Goal: Transaction & Acquisition: Purchase product/service

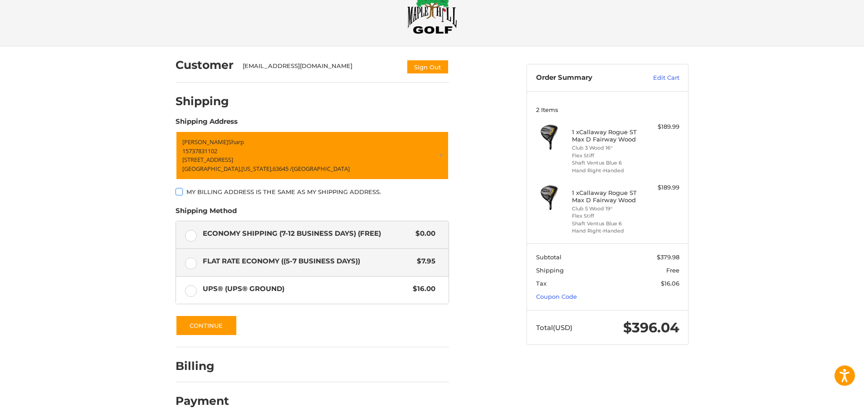
scroll to position [38, 0]
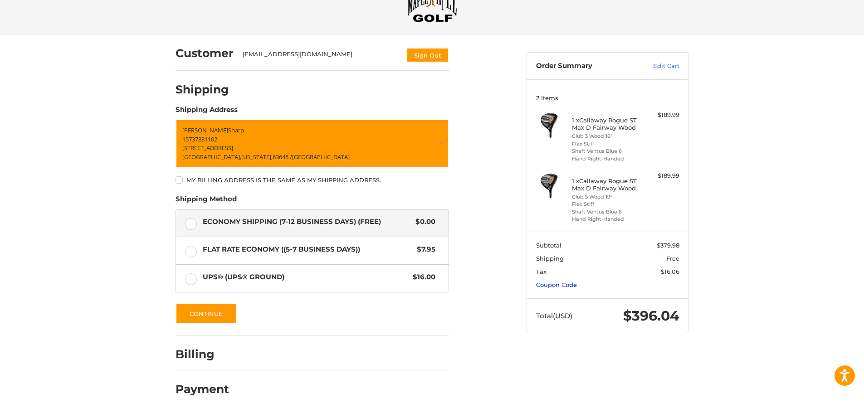
click at [557, 283] on link "Coupon Code" at bounding box center [556, 284] width 41 height 7
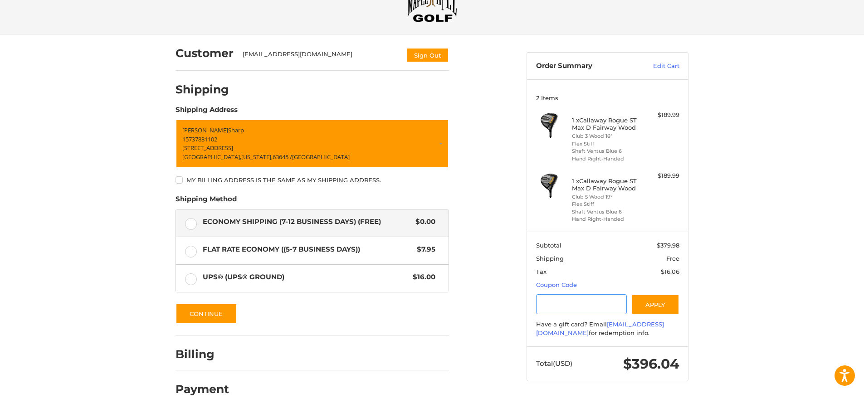
click at [566, 304] on input "Gift Certificate or Coupon Code" at bounding box center [581, 304] width 91 height 20
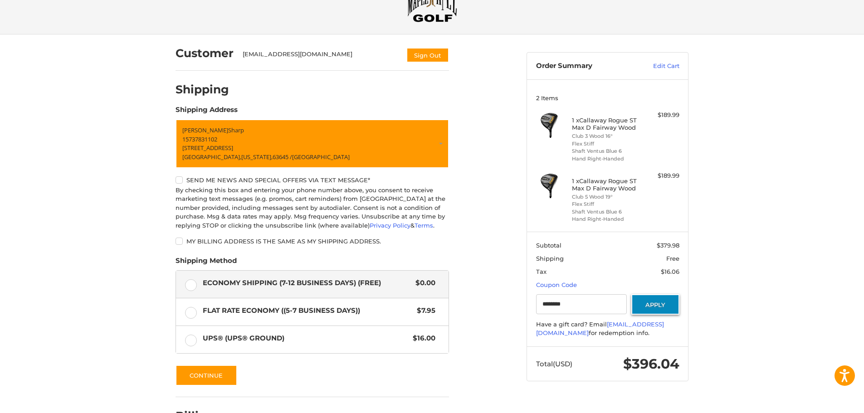
click at [667, 304] on button "Apply" at bounding box center [655, 304] width 48 height 20
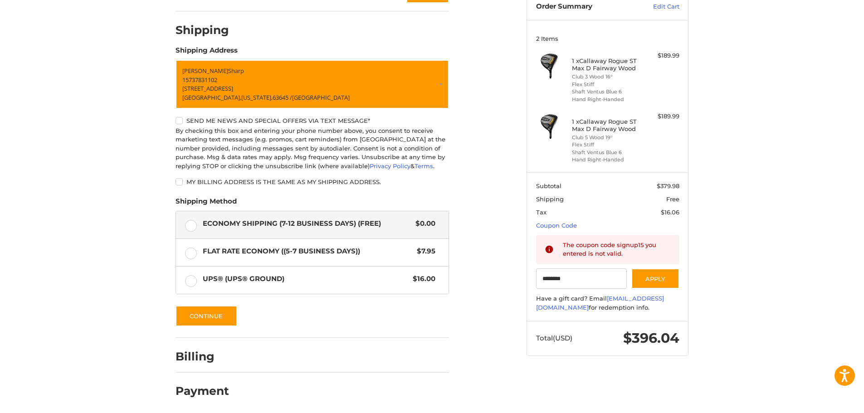
scroll to position [100, 0]
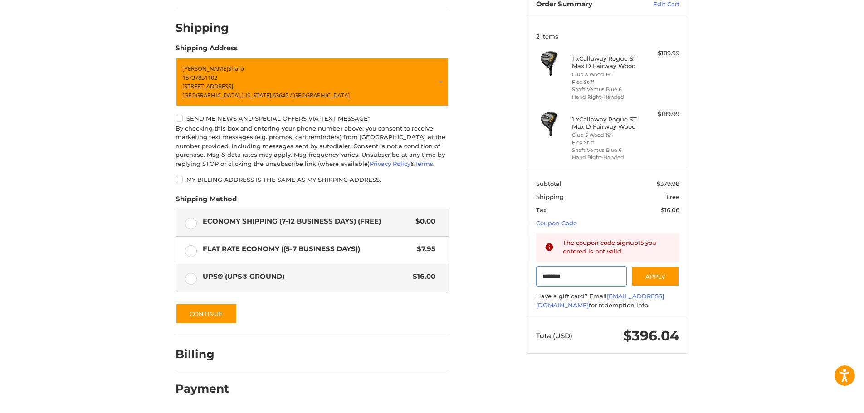
drag, startPoint x: 589, startPoint y: 275, endPoint x: 421, endPoint y: 275, distance: 167.8
click at [421, 275] on div "Customer [EMAIL_ADDRESS][DOMAIN_NAME] Sign Out Shipping POWERED BY We’ve got yo…" at bounding box center [432, 193] width 544 height 440
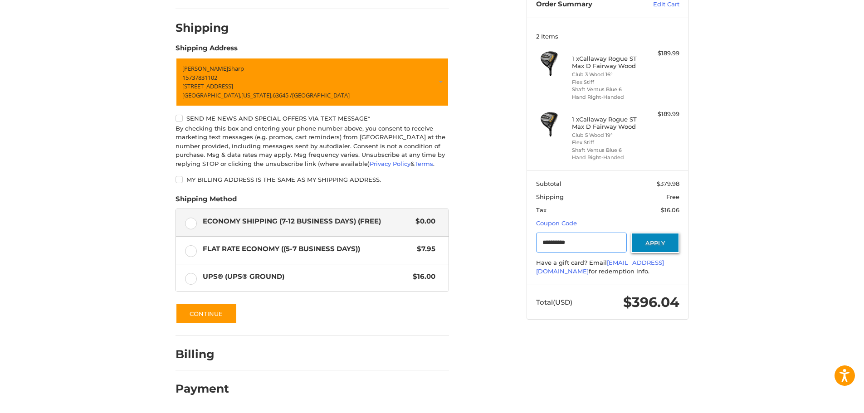
type input "**********"
click at [645, 241] on button "Apply" at bounding box center [655, 243] width 48 height 20
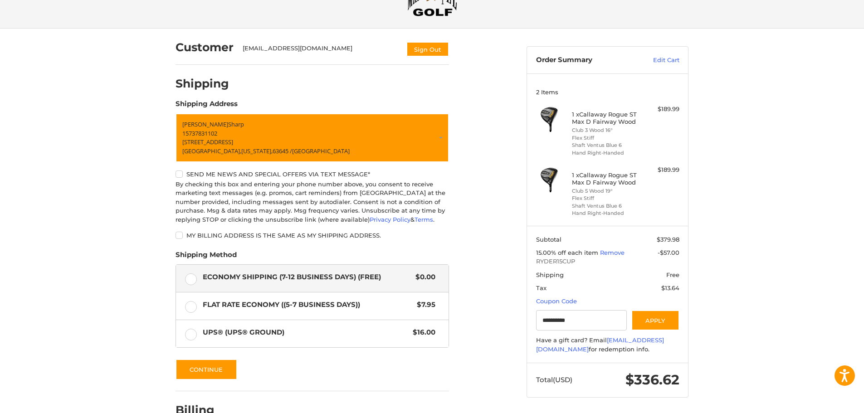
scroll to position [0, 0]
